Goal: Task Accomplishment & Management: Manage account settings

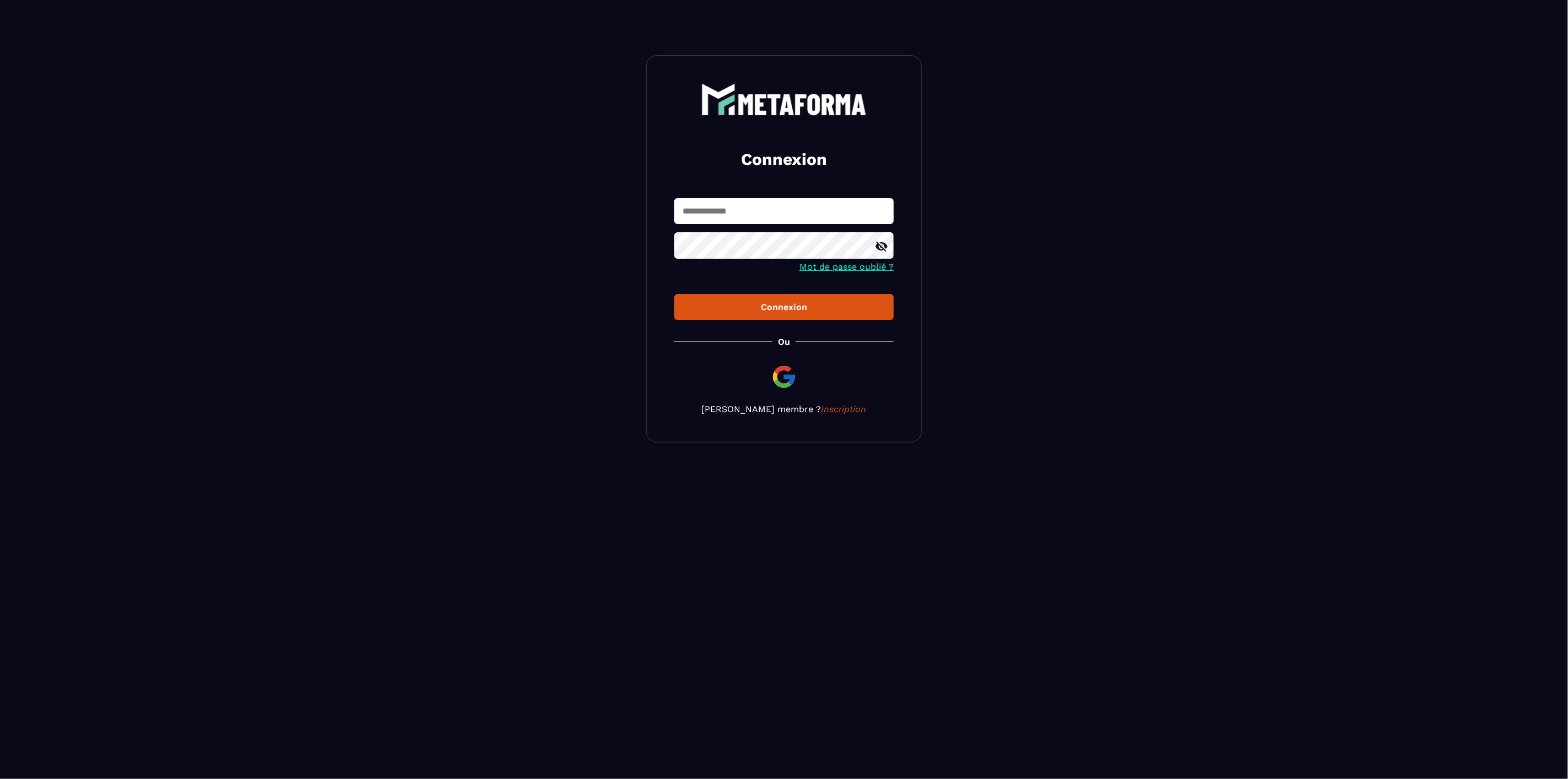
click at [783, 214] on input "text" at bounding box center [784, 211] width 219 height 26
paste input "**********"
type input "**********"
click at [785, 308] on div "Connexion" at bounding box center [784, 306] width 202 height 10
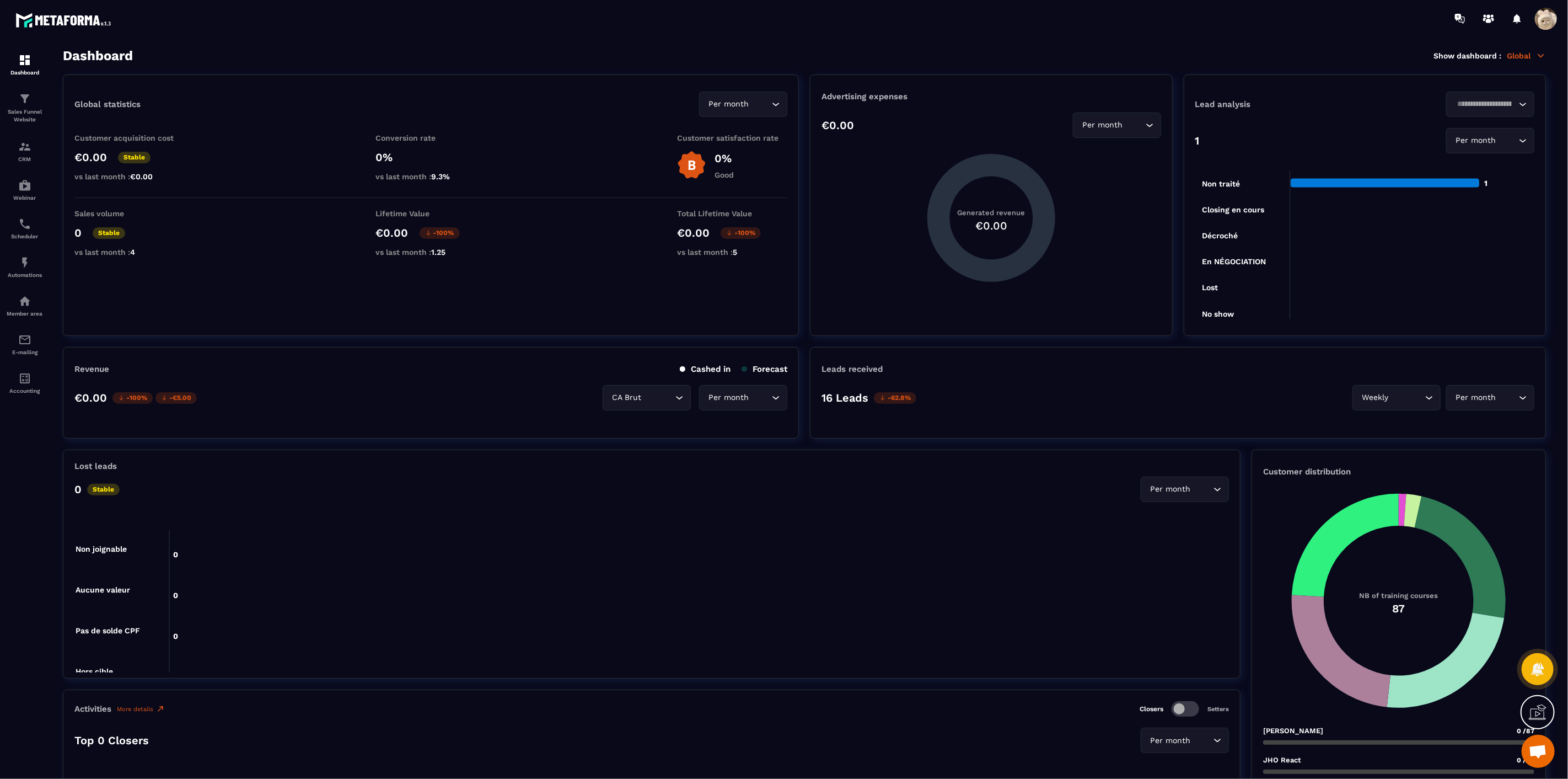
click at [1552, 15] on span at bounding box center [1546, 19] width 22 height 22
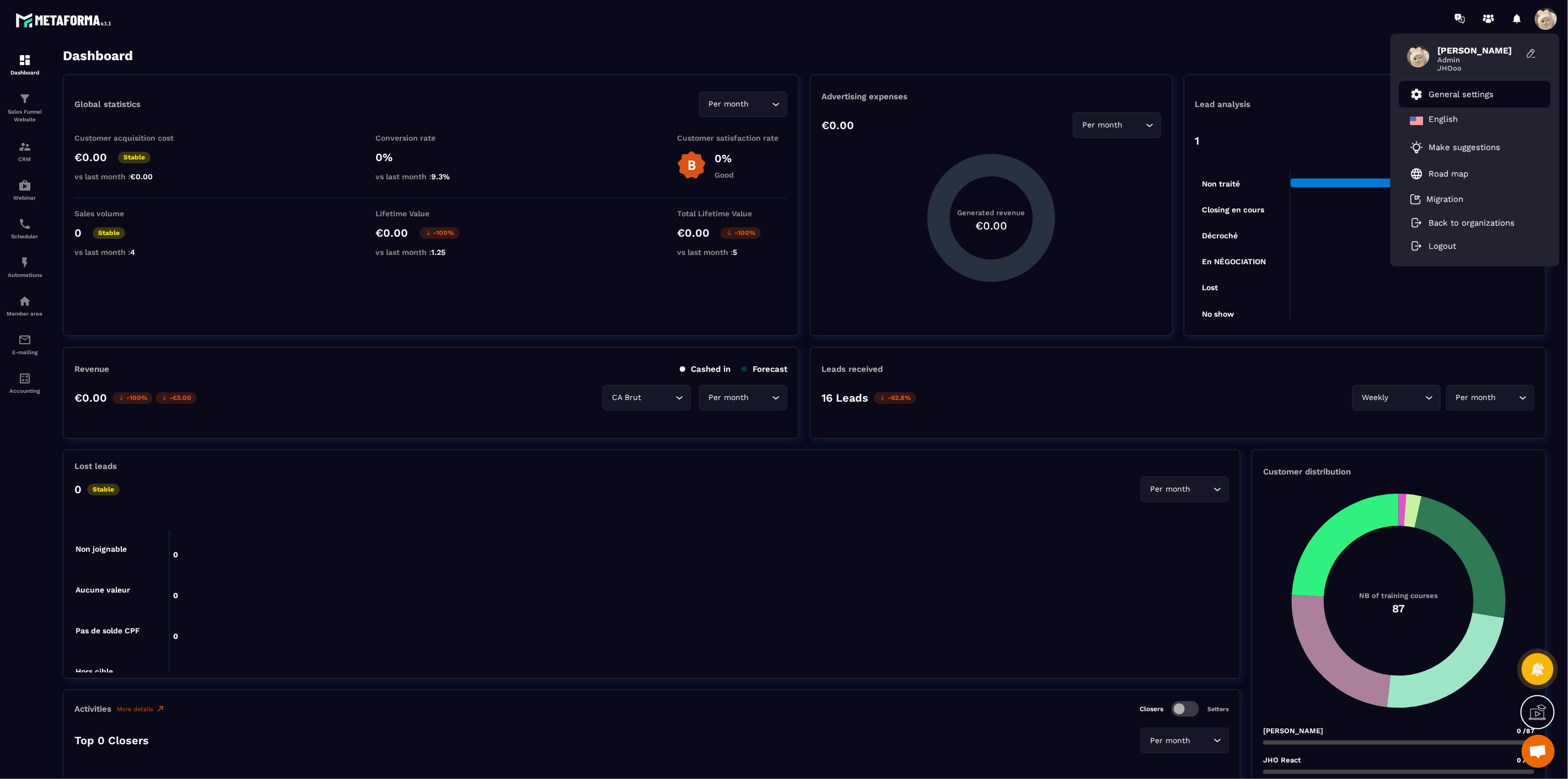
click at [1461, 88] on link "General settings" at bounding box center [1452, 94] width 84 height 13
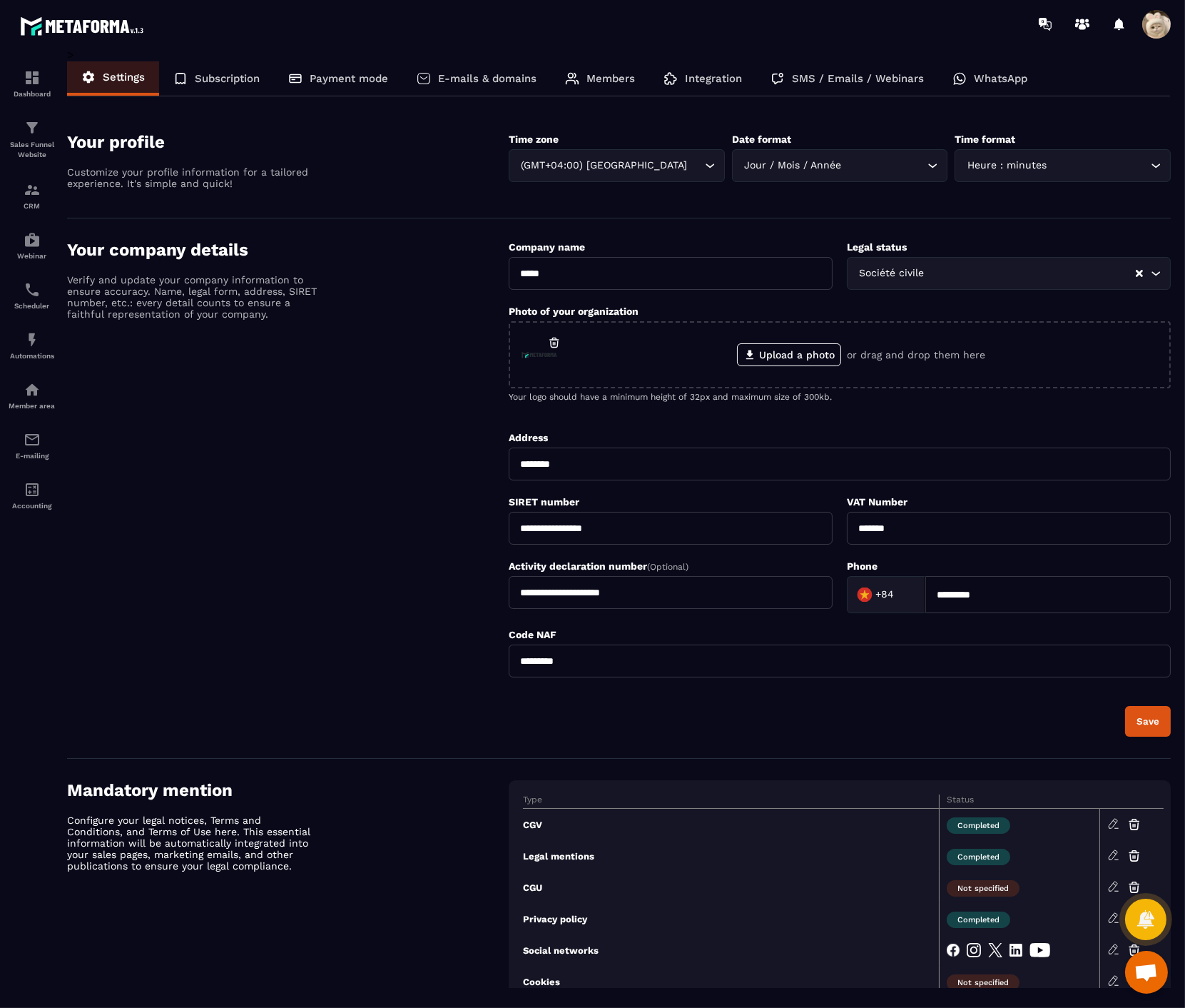
click at [979, 77] on p "WhatsApp" at bounding box center [1001, 78] width 54 height 13
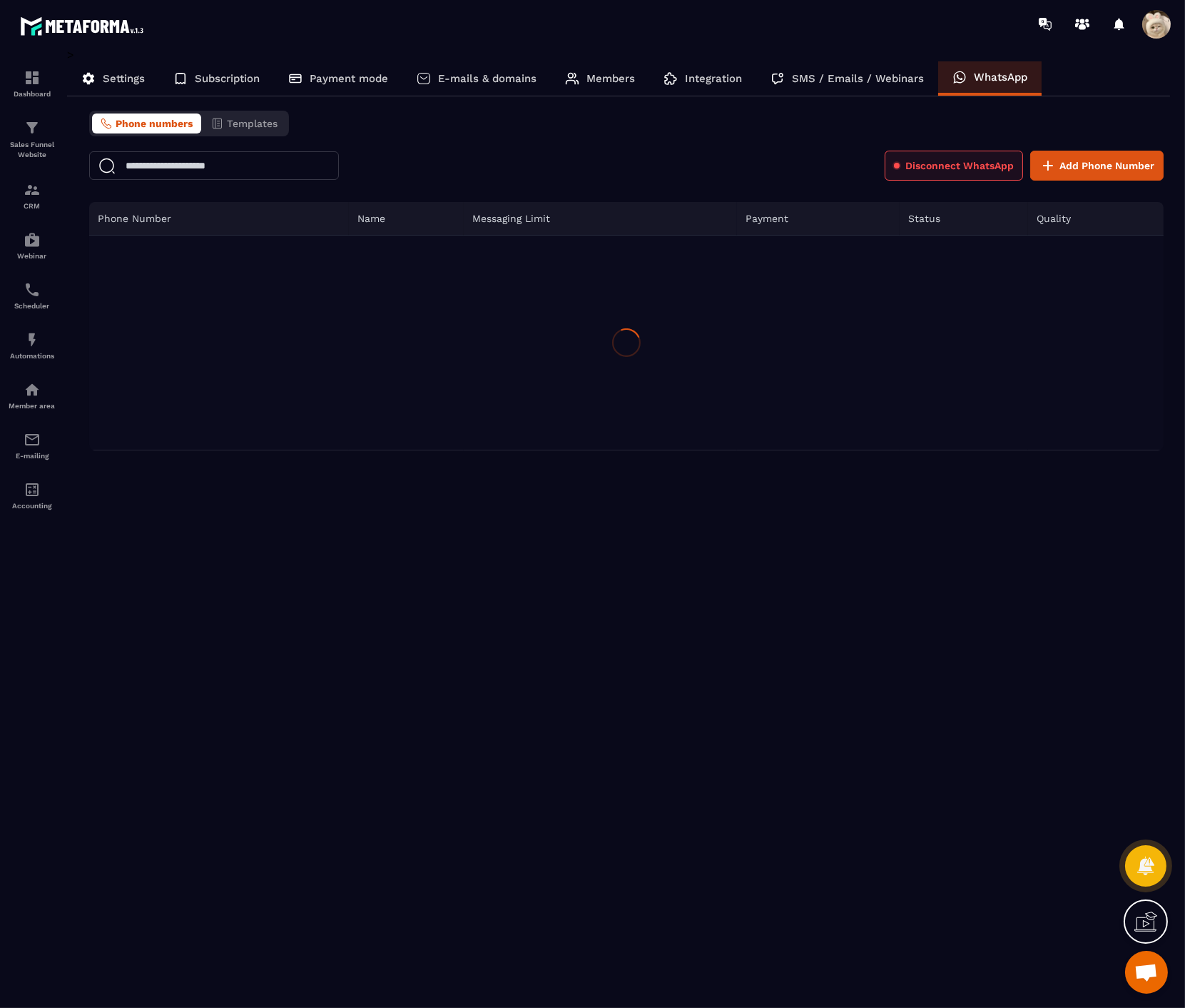
click at [958, 167] on span "Disconnect WhatsApp" at bounding box center [960, 166] width 109 height 14
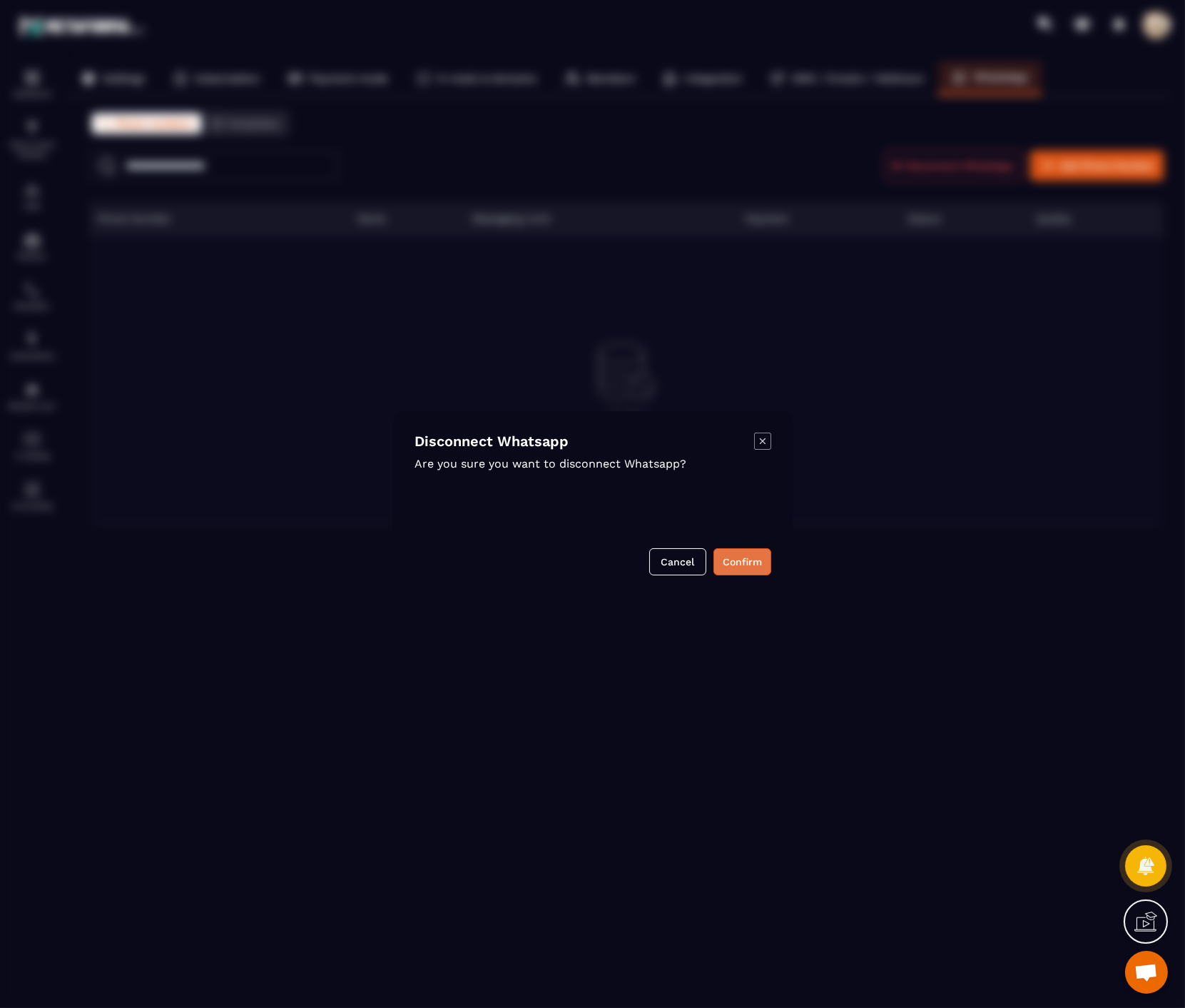
click at [750, 559] on button "Confirm" at bounding box center [742, 562] width 58 height 27
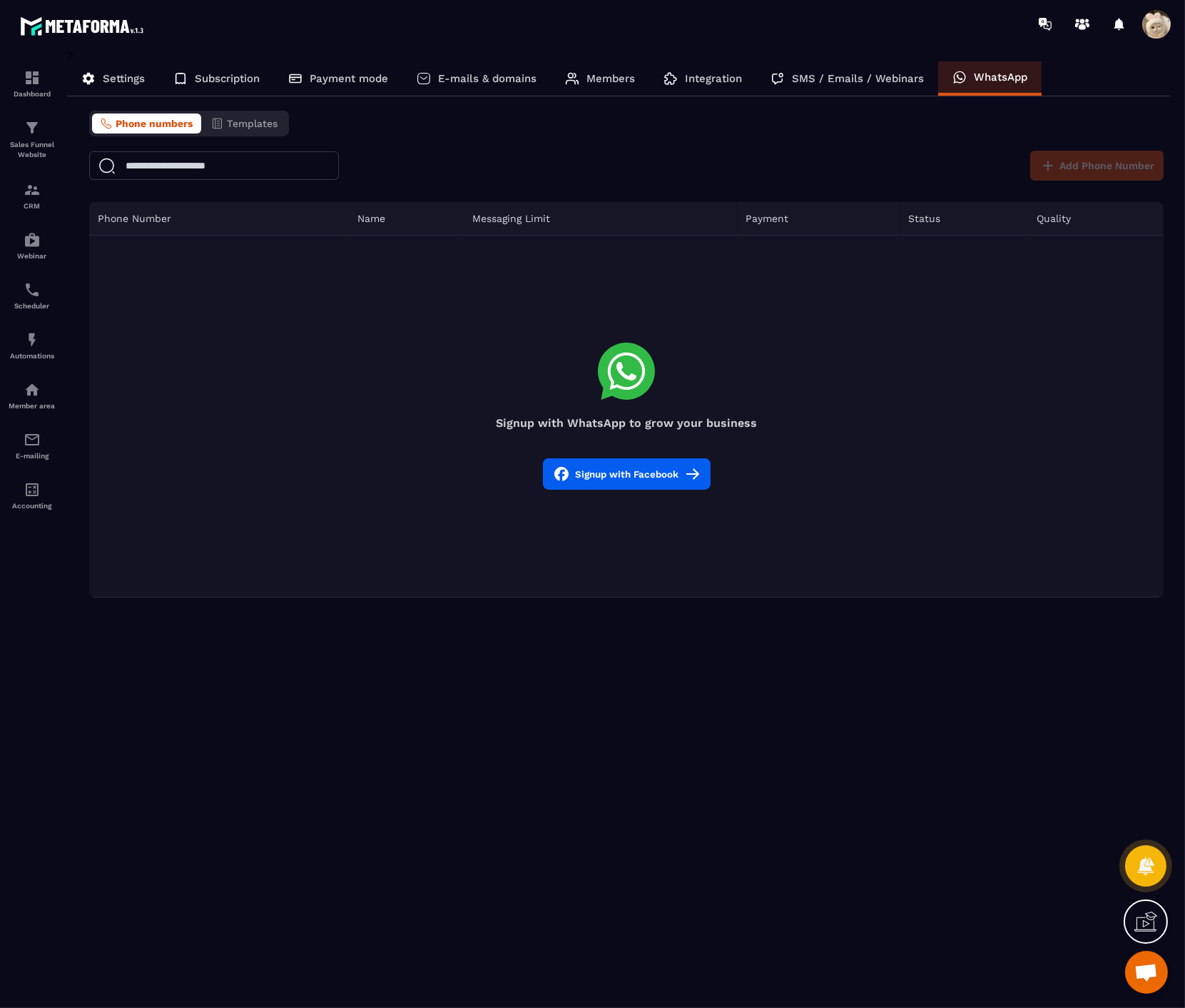
click at [633, 474] on button "Signup with Facebook" at bounding box center [626, 474] width 168 height 32
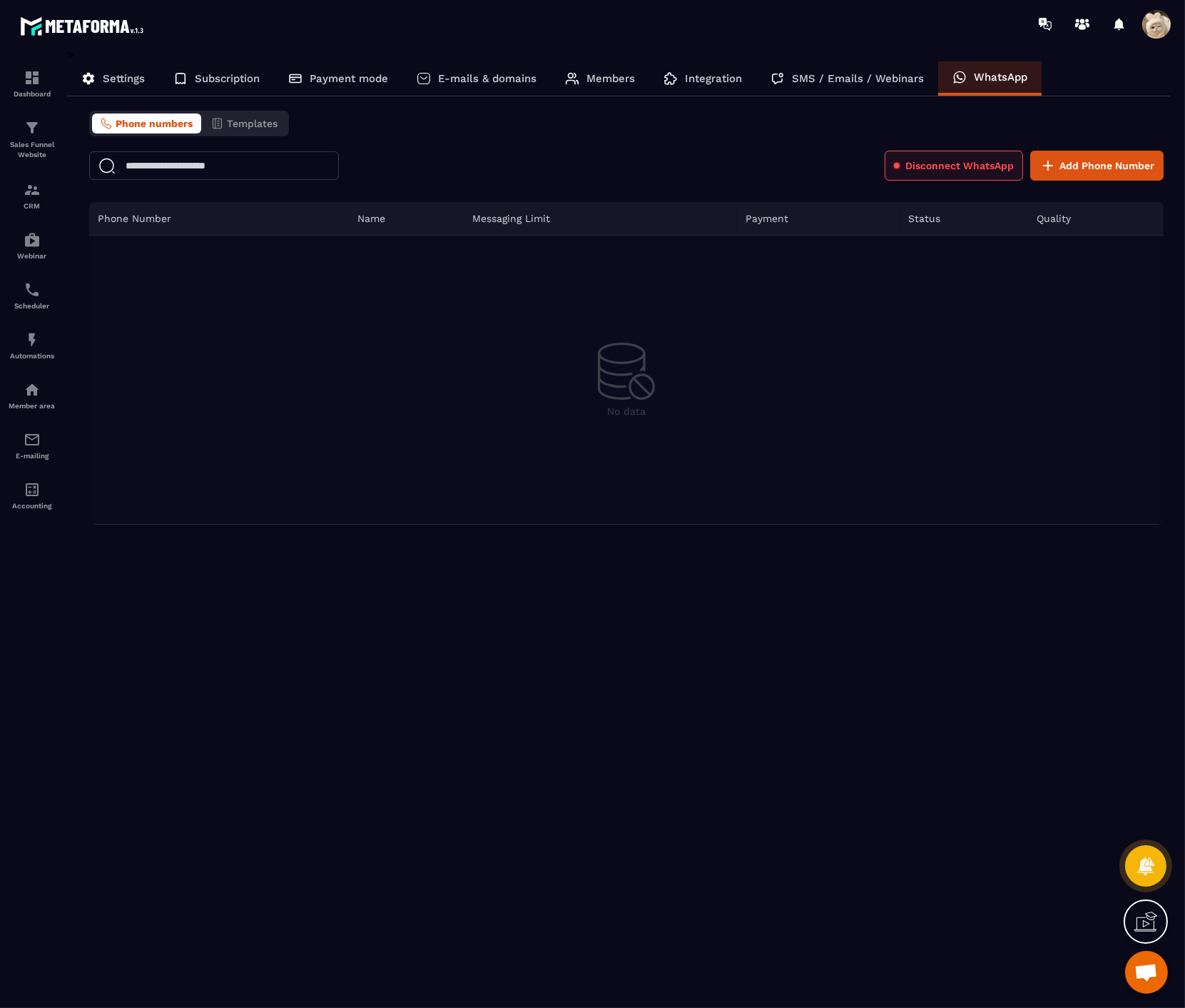
click at [968, 172] on button "Disconnect WhatsApp" at bounding box center [954, 166] width 139 height 30
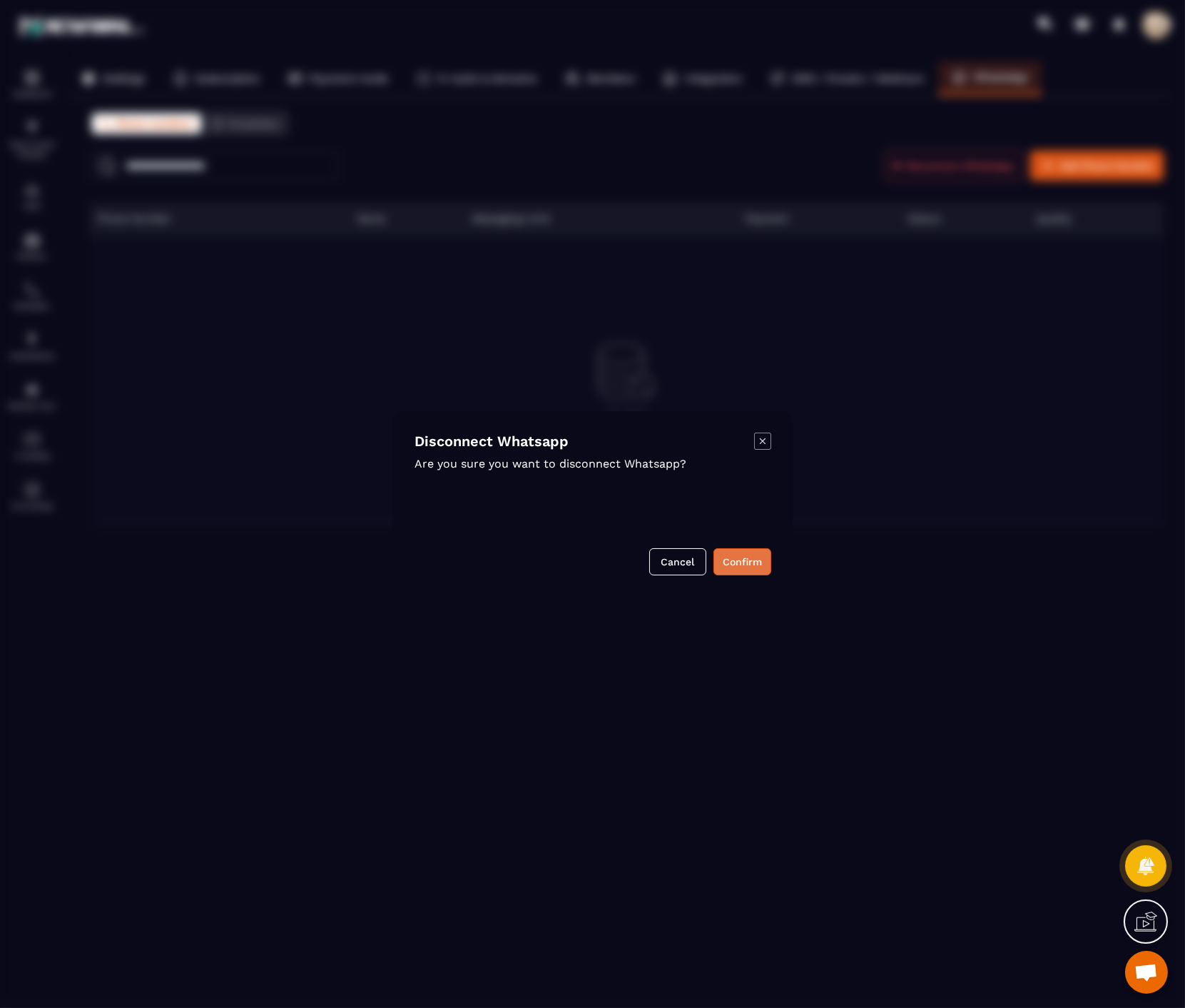
click at [737, 568] on button "Confirm" at bounding box center [742, 562] width 58 height 27
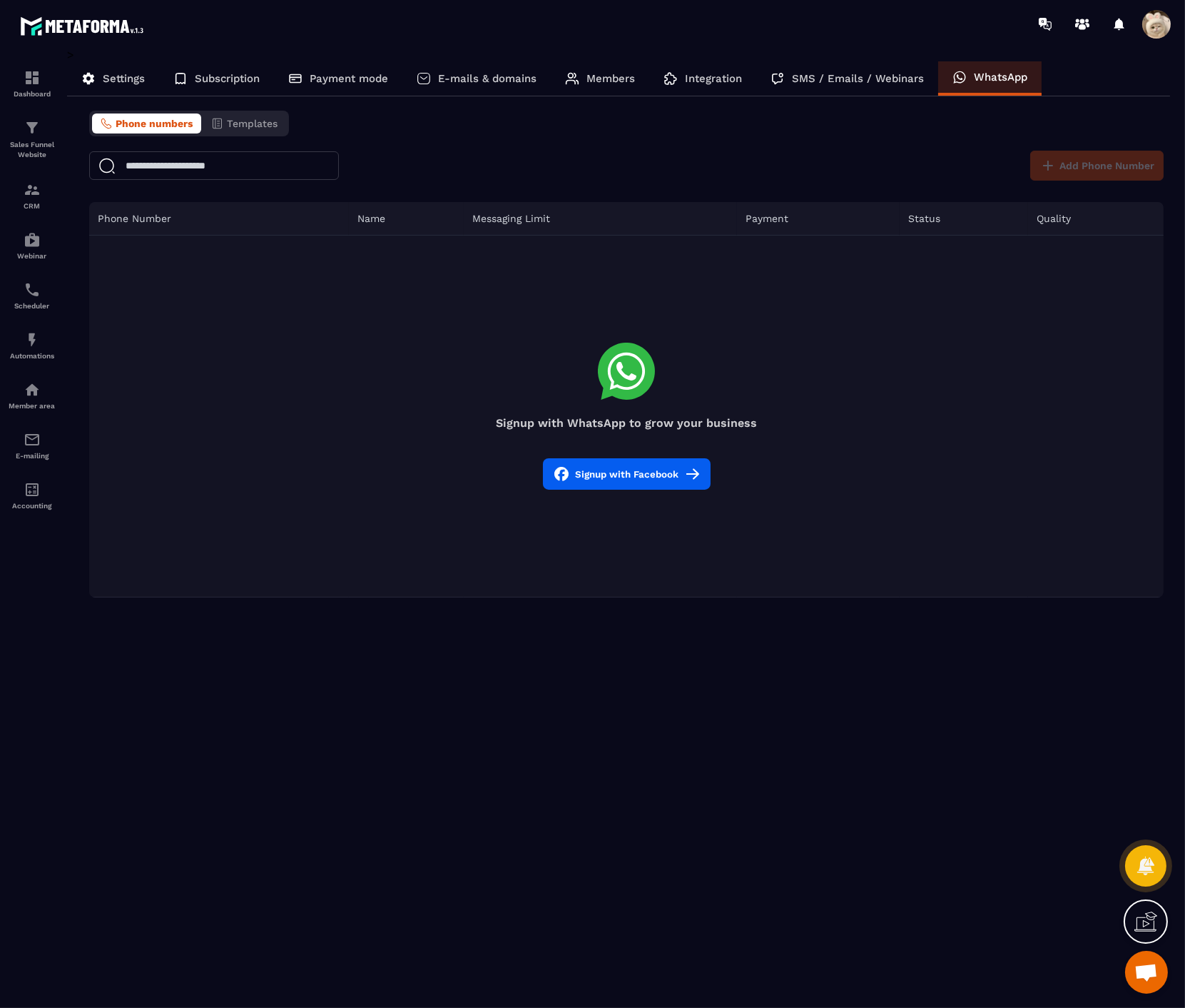
click at [643, 475] on button "Signup with Facebook" at bounding box center [626, 474] width 168 height 32
